Goal: Navigation & Orientation: Go to known website

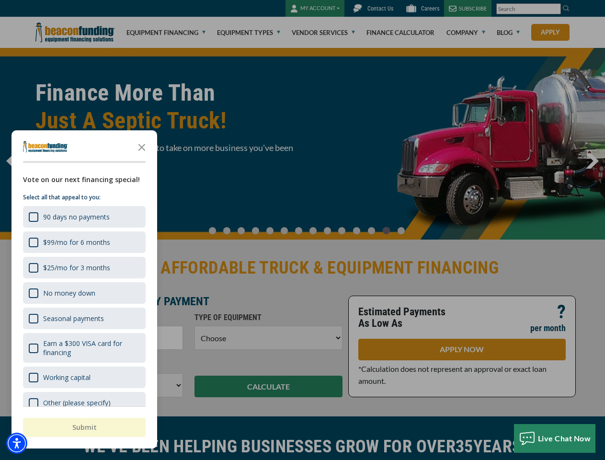
click at [302, 230] on div at bounding box center [302, 230] width 605 height 460
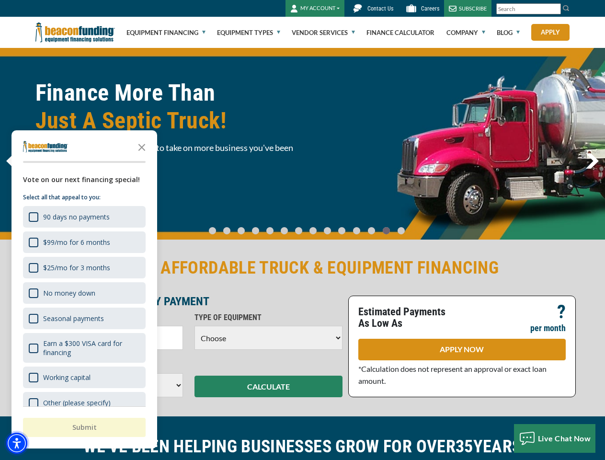
click at [17, 443] on img "Accessibility Menu" at bounding box center [16, 442] width 21 height 21
click at [302, 230] on body "Skip to main content Enable accessibility for low vision Open the accessibility…" at bounding box center [302, 230] width 605 height 460
click at [142, 147] on body "Skip to main content Enable accessibility for low vision Open the accessibility…" at bounding box center [302, 230] width 605 height 460
click at [83, 216] on body "Skip to main content Enable accessibility for low vision Open the accessibility…" at bounding box center [302, 230] width 605 height 460
